Goal: Information Seeking & Learning: Find specific fact

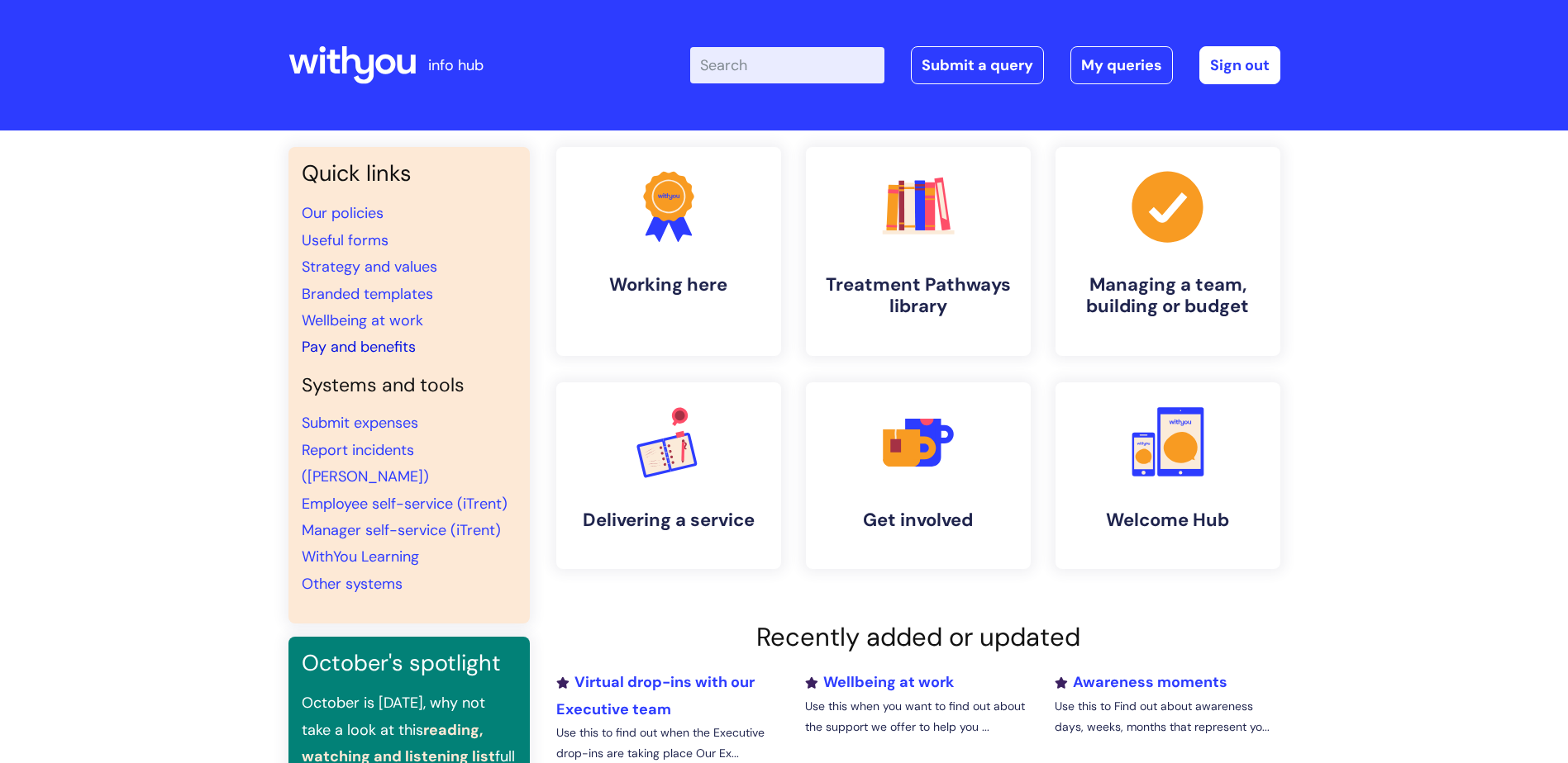
click at [386, 348] on link "Pay and benefits" at bounding box center [359, 348] width 114 height 20
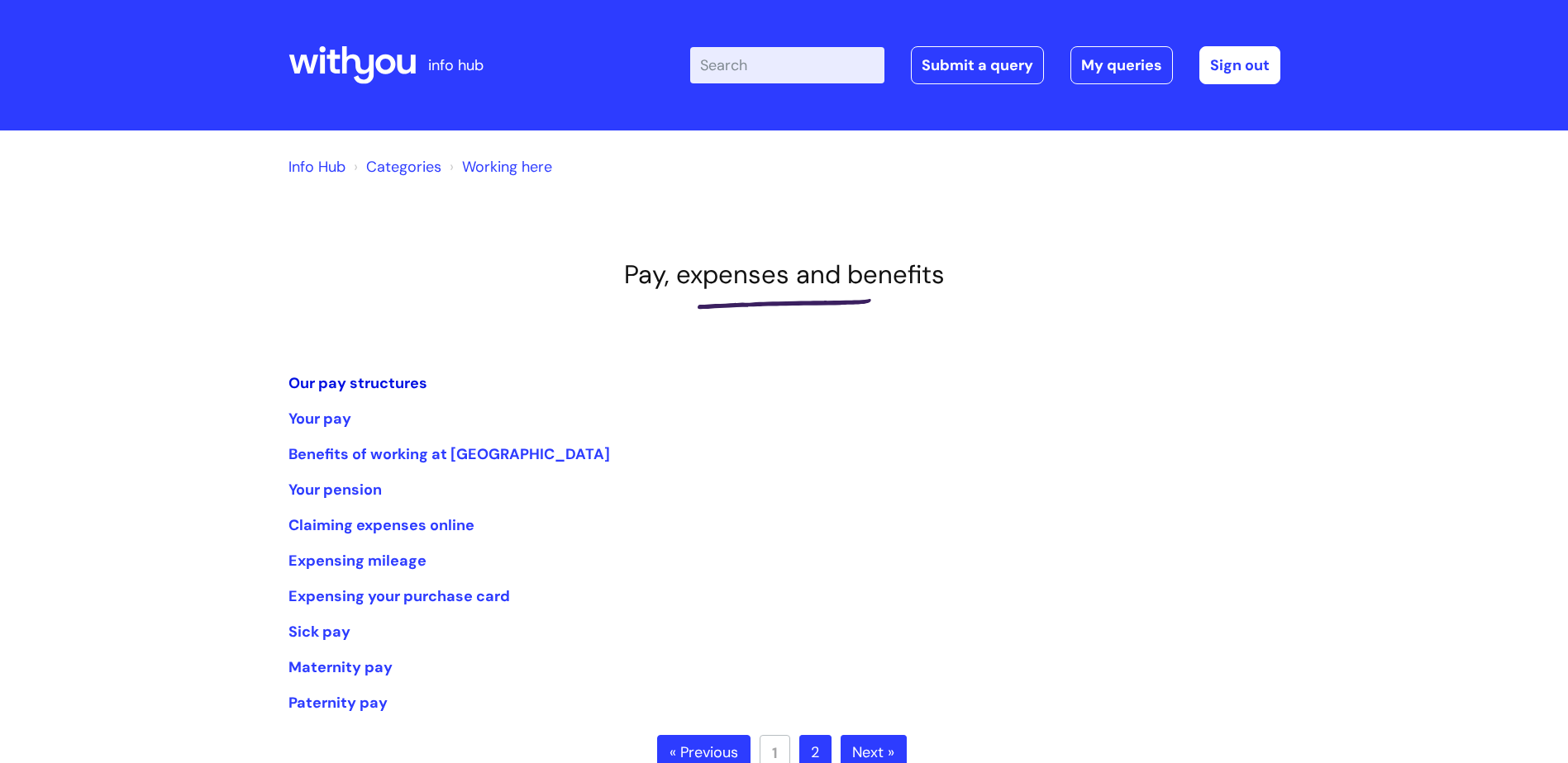
click at [343, 373] on link "Our pay structures" at bounding box center [357, 383] width 139 height 20
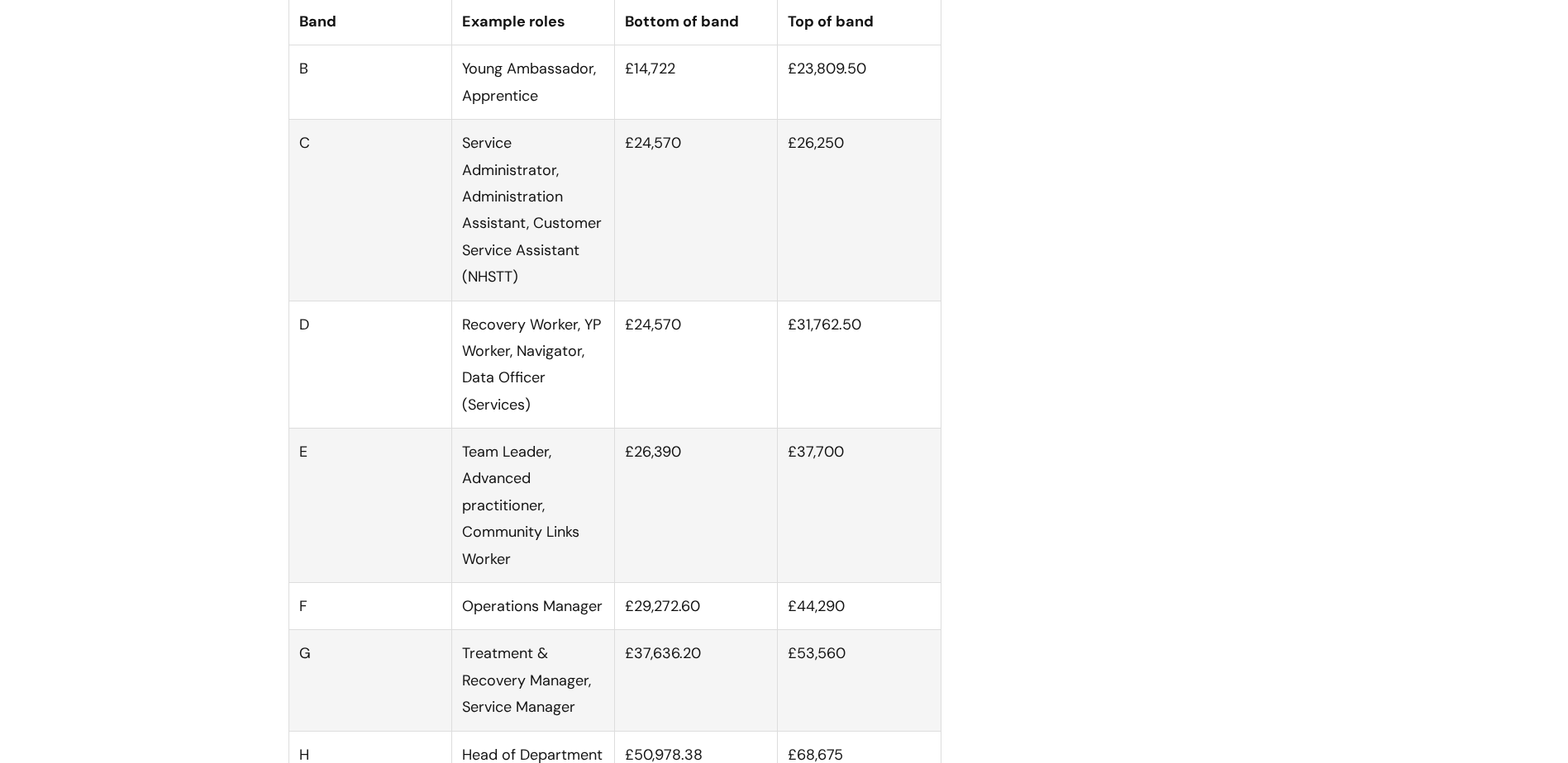
scroll to position [1074, 0]
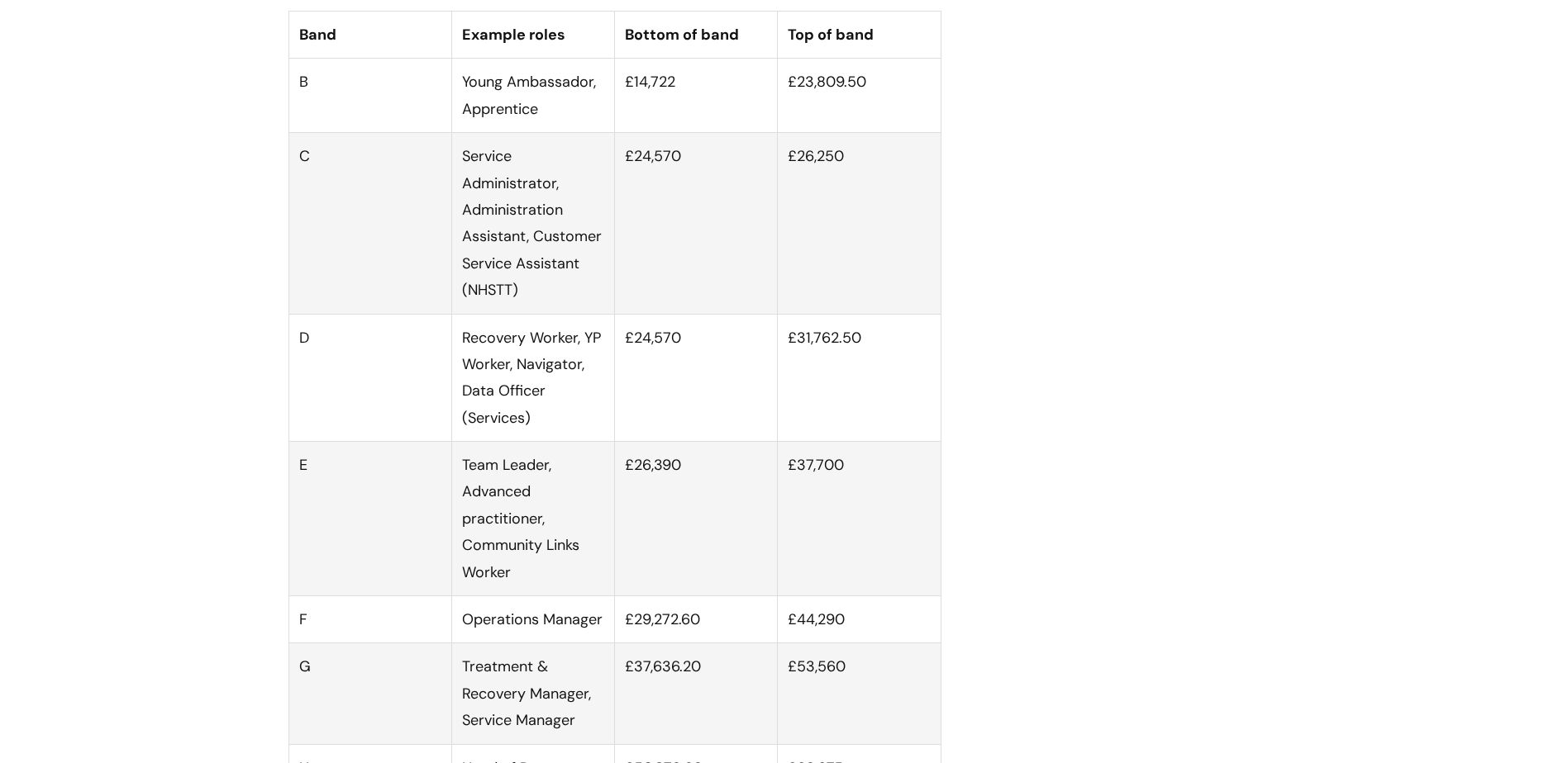
click at [695, 404] on td "£24,570" at bounding box center [695, 378] width 162 height 128
